Goal: Transaction & Acquisition: Obtain resource

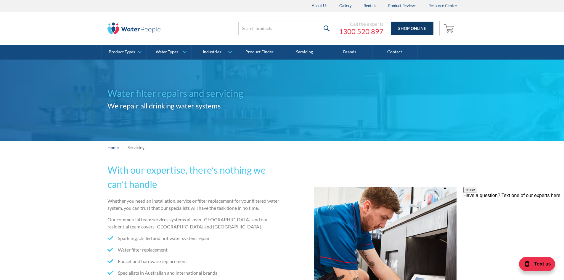
click at [410, 32] on link "Shop Online" at bounding box center [412, 28] width 43 height 13
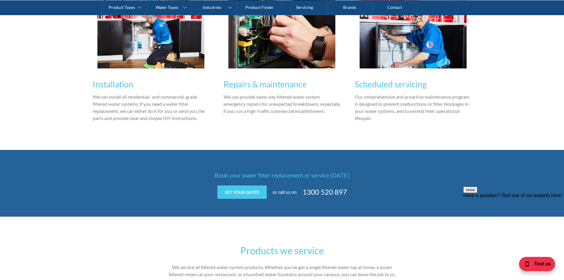
scroll to position [800, 0]
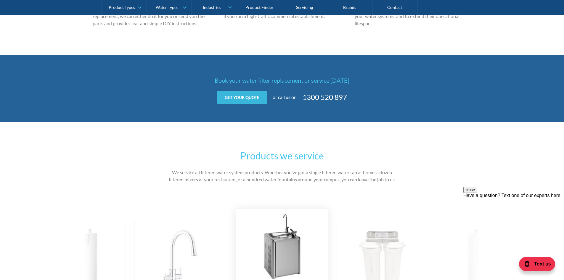
click at [243, 100] on link "Get your quote" at bounding box center [241, 97] width 49 height 13
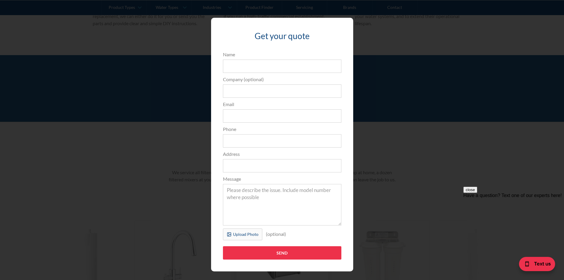
click at [341, 30] on div "Get your quote 3edfad95ad8c3dfade3524ea47e0e3f2a74a58f3e0bd211ff5584a90323ec471…" at bounding box center [282, 145] width 142 height 254
drag, startPoint x: 488, startPoint y: 23, endPoint x: 500, endPoint y: 20, distance: 12.4
click at [489, 23] on div "Get your quote 3edfad95ad8c3dfade3524ea47e0e3f2a74a58f3e0bd211ff5584a90323ec471…" at bounding box center [282, 144] width 541 height 265
click at [552, 6] on div "Get your quote 3edfad95ad8c3dfade3524ea47e0e3f2a74a58f3e0bd211ff5584a90323ec471…" at bounding box center [282, 144] width 564 height 289
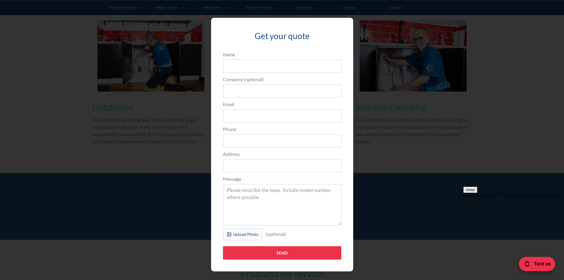
scroll to position [681, 0]
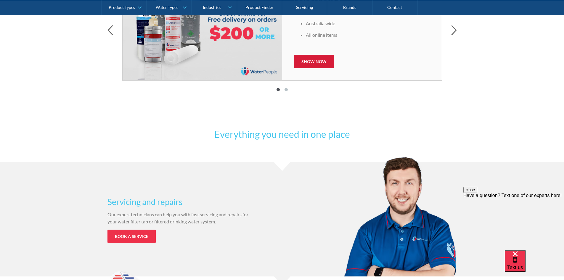
scroll to position [474, 0]
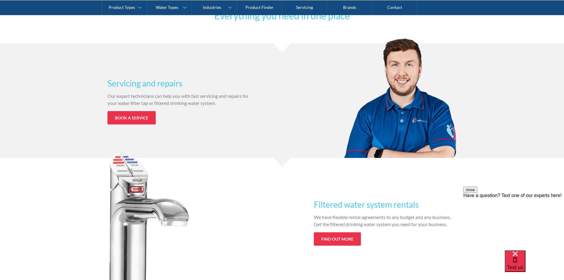
click at [133, 109] on div "Our expert technicians can help you with fast servicing and repairs for your wa…" at bounding box center [179, 101] width 143 height 19
click at [134, 113] on link "Book a service" at bounding box center [132, 117] width 48 height 13
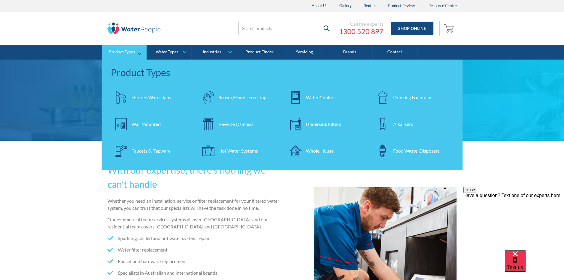
click at [157, 136] on div "Filtered Water Taps Sensor/Hands Free Taps Water Coolers Drinking Fountains Wal…" at bounding box center [282, 127] width 349 height 80
click at [153, 123] on div "Wall Mounted" at bounding box center [146, 124] width 29 height 7
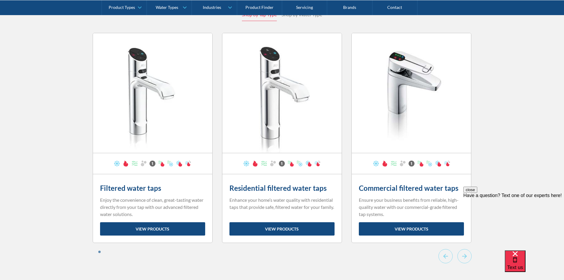
scroll to position [2696, 0]
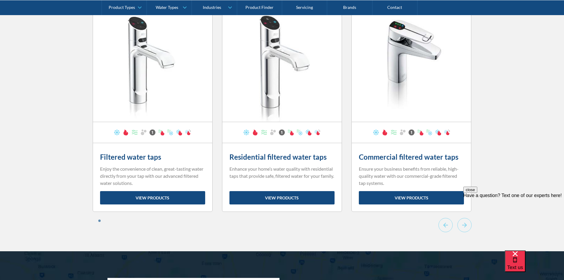
click at [468, 189] on div "close Have a question? Text one of our experts here!" at bounding box center [514, 222] width 101 height 71
click at [463, 218] on icon "Next slide" at bounding box center [465, 225] width 14 height 15
click at [445, 218] on icon "Previous slide" at bounding box center [446, 225] width 14 height 15
click at [461, 218] on icon "Next slide" at bounding box center [465, 225] width 14 height 15
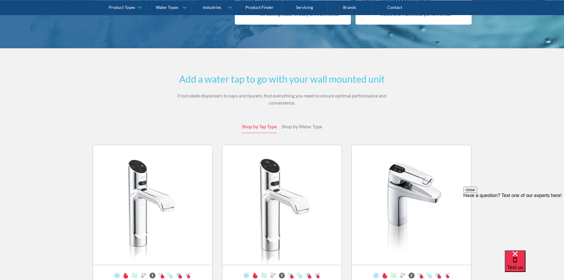
scroll to position [2548, 0]
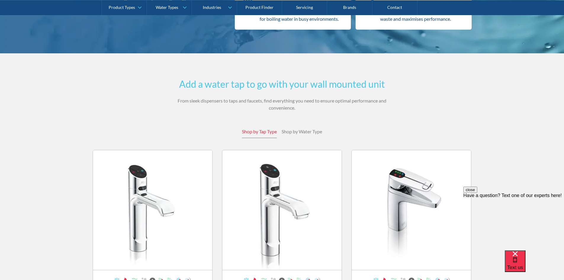
click at [312, 128] on div "Shop by Water Type" at bounding box center [302, 131] width 41 height 7
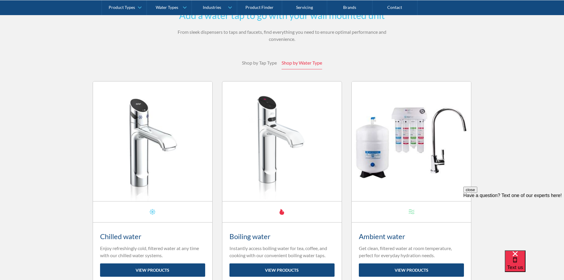
scroll to position [2637, 0]
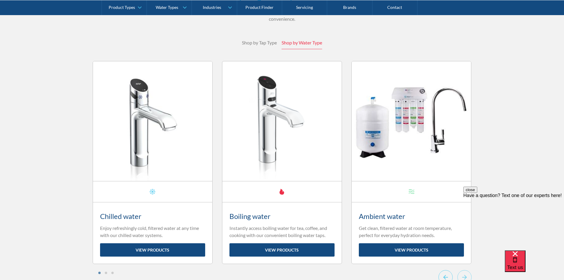
click at [442, 270] on icon "Go to last slide" at bounding box center [446, 277] width 14 height 15
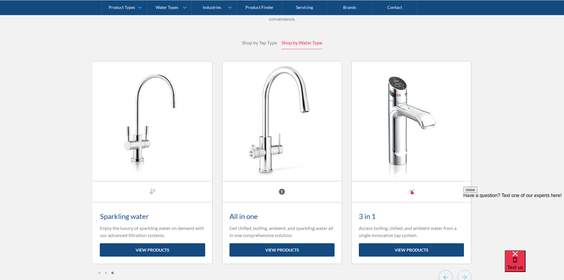
click at [442, 270] on icon "Previous slide" at bounding box center [446, 277] width 14 height 15
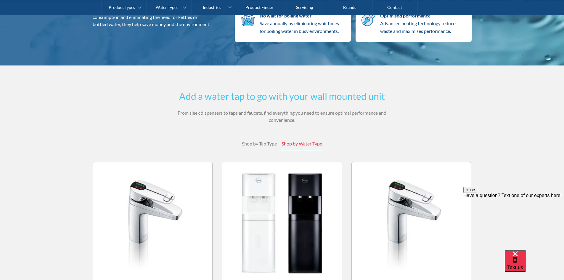
scroll to position [2518, 0]
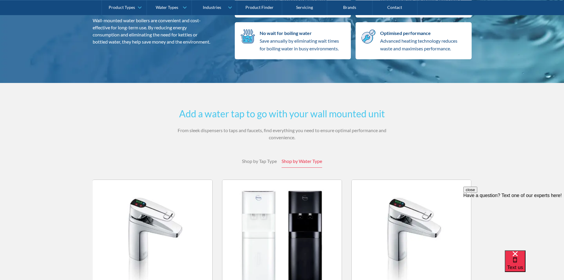
click at [253, 158] on div "Shop by Tap Type" at bounding box center [259, 161] width 35 height 7
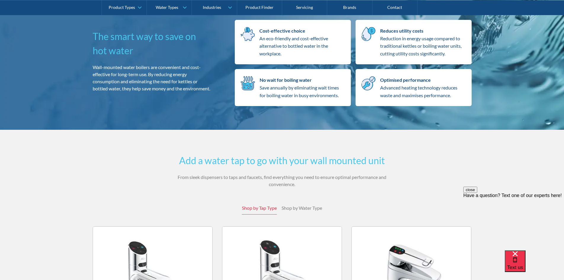
scroll to position [2489, 0]
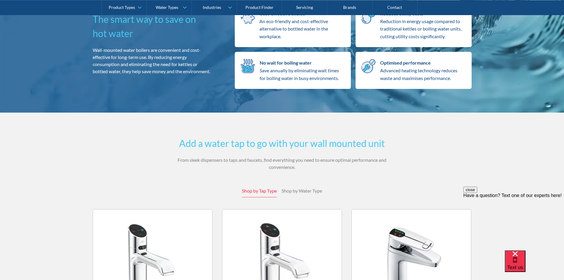
click at [288, 187] on div "Shop by Water Type" at bounding box center [302, 190] width 41 height 7
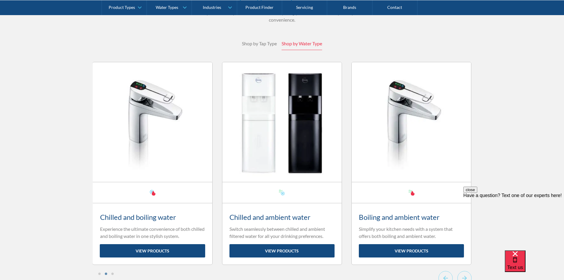
scroll to position [2518, 0]
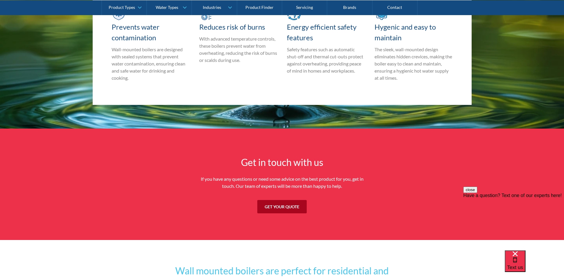
click at [259, 200] on link "Get your quote" at bounding box center [281, 206] width 49 height 13
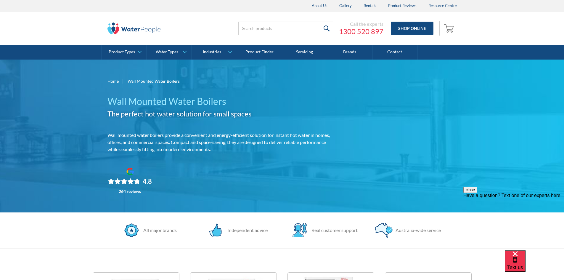
click at [131, 35] on link at bounding box center [134, 29] width 53 height 18
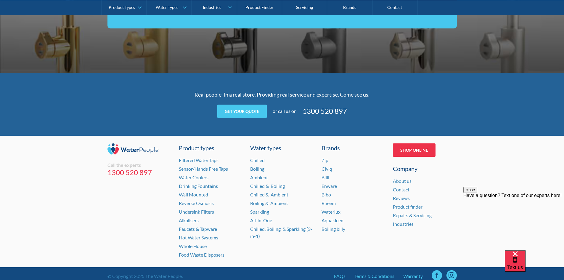
scroll to position [1155, 0]
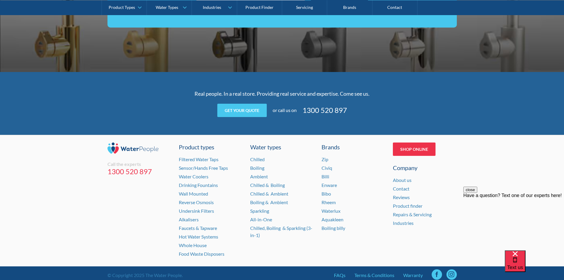
click at [214, 110] on div "Get your quote Request a quote 81e5a56384512425a6c6f710cf8f6a87d7ab3dba07a2bbff…" at bounding box center [282, 110] width 231 height 13
click at [226, 109] on link "Get your quote" at bounding box center [241, 110] width 49 height 13
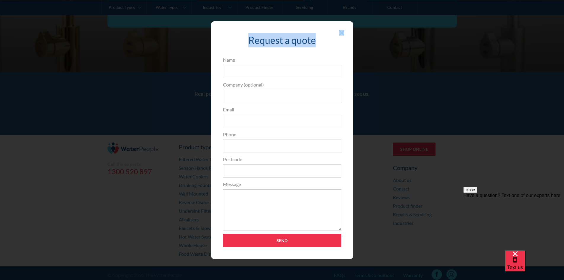
drag, startPoint x: 333, startPoint y: 37, endPoint x: 336, endPoint y: 35, distance: 4.0
click at [338, 35] on div "Request a quote 81e5a56384512425a6c6f710cf8f6a87d7ab3dba07a2bbffe0584a90323ec47…" at bounding box center [282, 140] width 142 height 238
drag, startPoint x: 334, startPoint y: 36, endPoint x: 323, endPoint y: 62, distance: 29.1
click at [323, 62] on label "Name" at bounding box center [282, 59] width 118 height 7
click at [323, 65] on input "Name" at bounding box center [282, 71] width 118 height 13
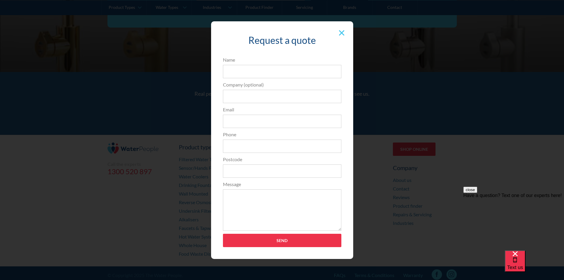
drag, startPoint x: 319, startPoint y: 61, endPoint x: 342, endPoint y: 33, distance: 36.1
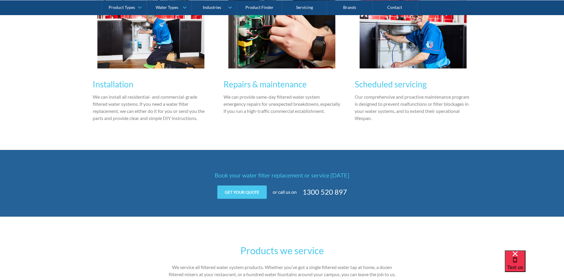
scroll to position [800, 0]
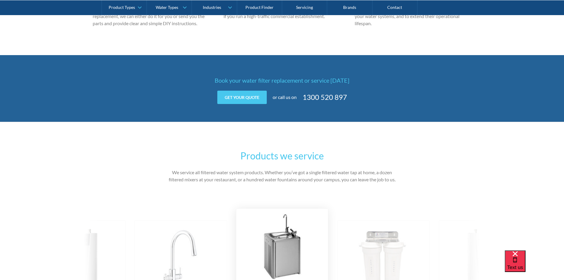
drag, startPoint x: 244, startPoint y: 75, endPoint x: 239, endPoint y: 88, distance: 13.7
click at [244, 75] on div "Book your water filter replacement or service [DATE] Get your quote Get your qu…" at bounding box center [282, 88] width 564 height 67
click at [240, 93] on link "Get your quote" at bounding box center [241, 97] width 49 height 13
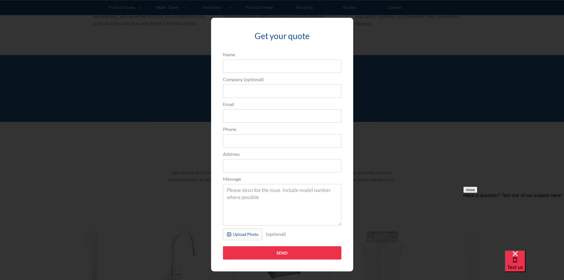
scroll to position [0, 0]
click at [340, 27] on div at bounding box center [341, 27] width 11 height 6
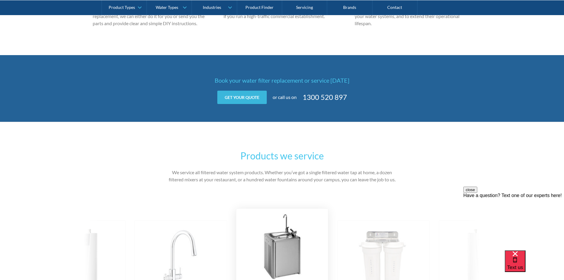
click at [233, 103] on link "Get your quote" at bounding box center [241, 97] width 49 height 13
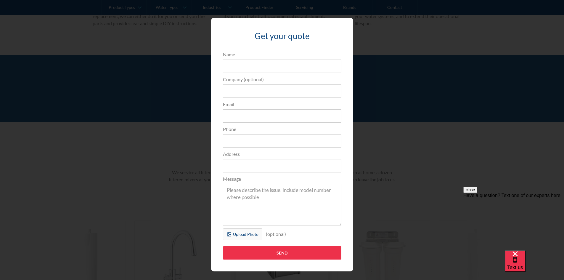
click at [200, 27] on div "Get your quote 3edfad95ad8c3dfade3524ea47e0e3f2a74a58f3e0bd211ff5584a90323ec471…" at bounding box center [282, 144] width 541 height 265
